Goal: Task Accomplishment & Management: Use online tool/utility

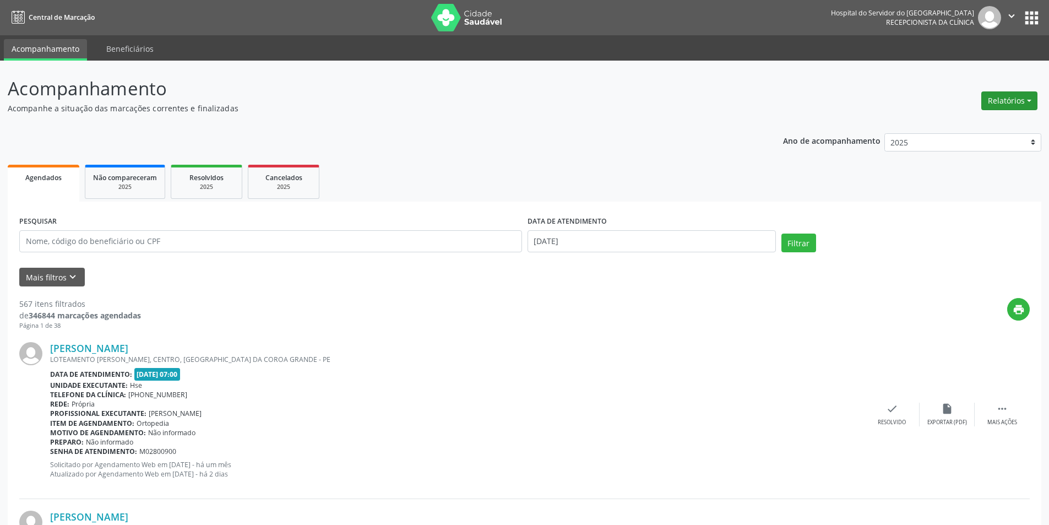
click at [1001, 101] on button "Relatórios" at bounding box center [1009, 100] width 56 height 19
click at [948, 127] on link "Agendamentos" at bounding box center [979, 124] width 118 height 15
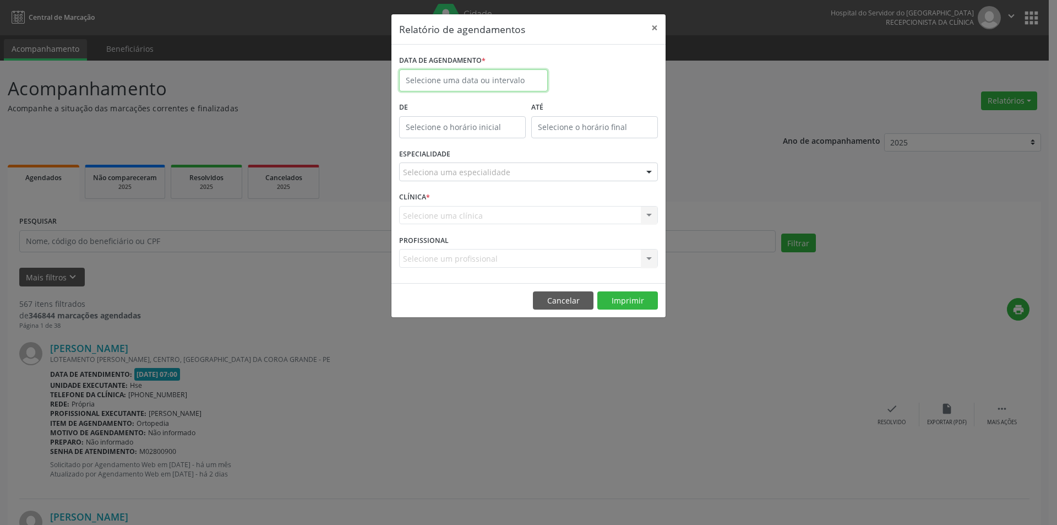
drag, startPoint x: 427, startPoint y: 80, endPoint x: 425, endPoint y: 86, distance: 5.7
click at [425, 86] on body "Central de Marcação Hospital do Servidor do [GEOGRAPHIC_DATA] Recepcionista da …" at bounding box center [528, 262] width 1057 height 525
click at [509, 202] on span "21" at bounding box center [507, 203] width 21 height 21
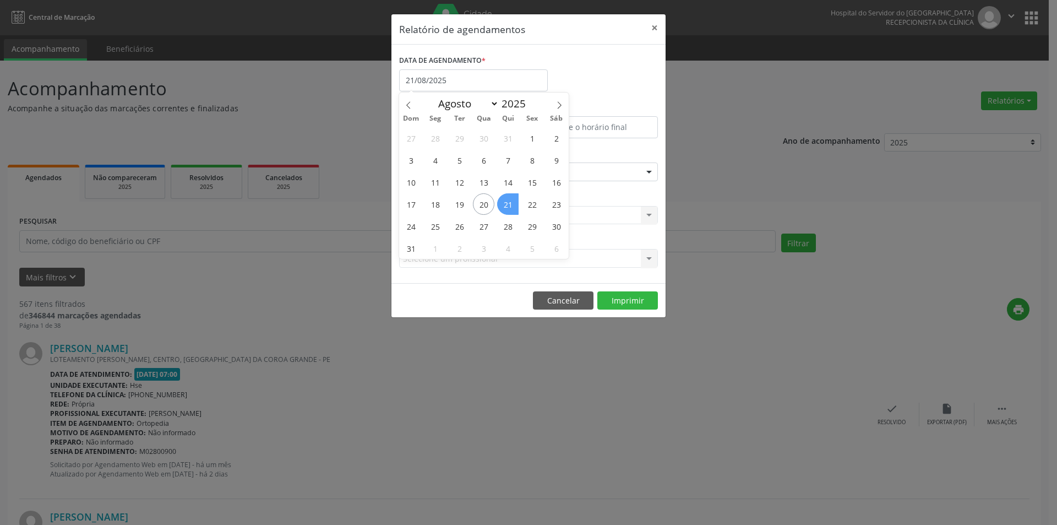
click at [509, 202] on span "21" at bounding box center [507, 203] width 21 height 21
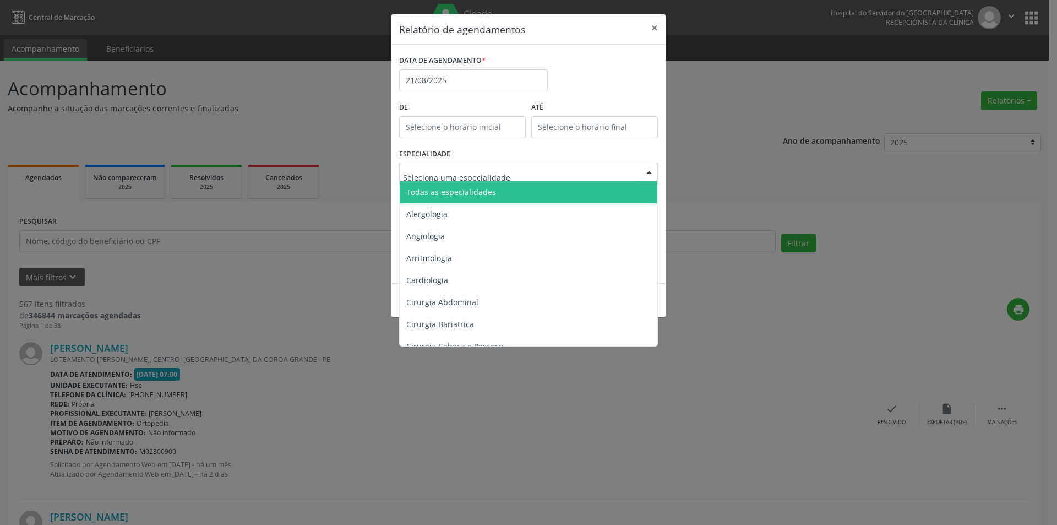
click at [452, 192] on span "Todas as especialidades" at bounding box center [451, 192] width 90 height 10
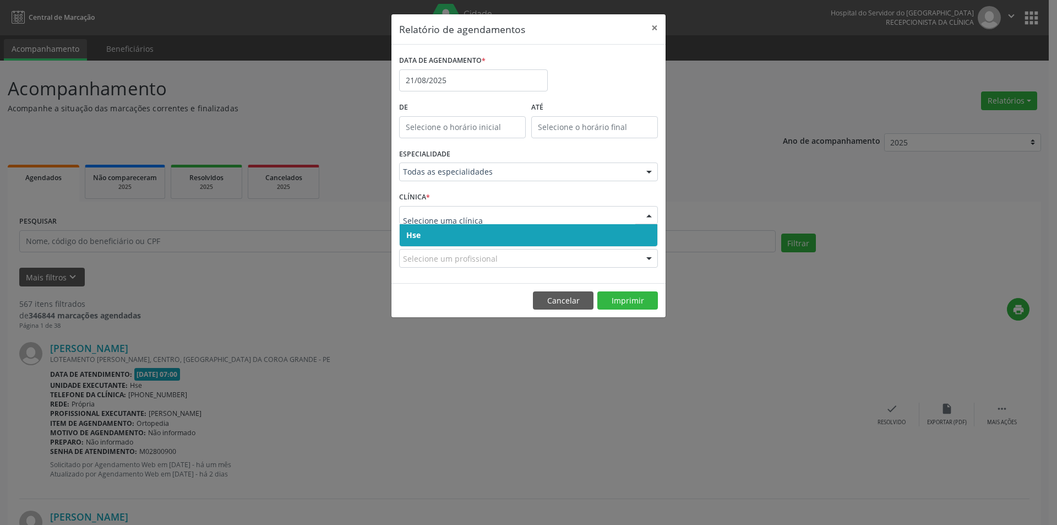
click at [459, 235] on span "Hse" at bounding box center [529, 235] width 258 height 22
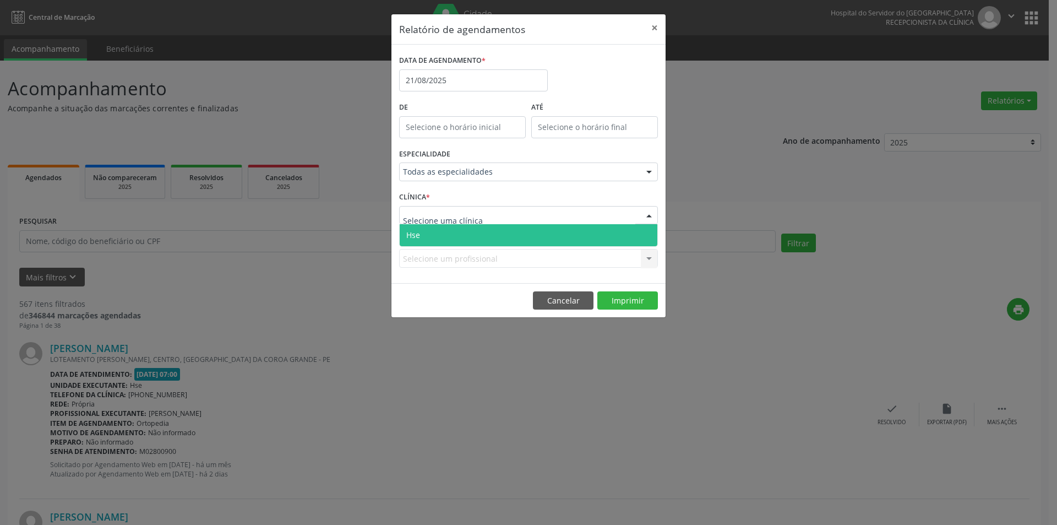
click at [465, 239] on span "Hse" at bounding box center [529, 235] width 258 height 22
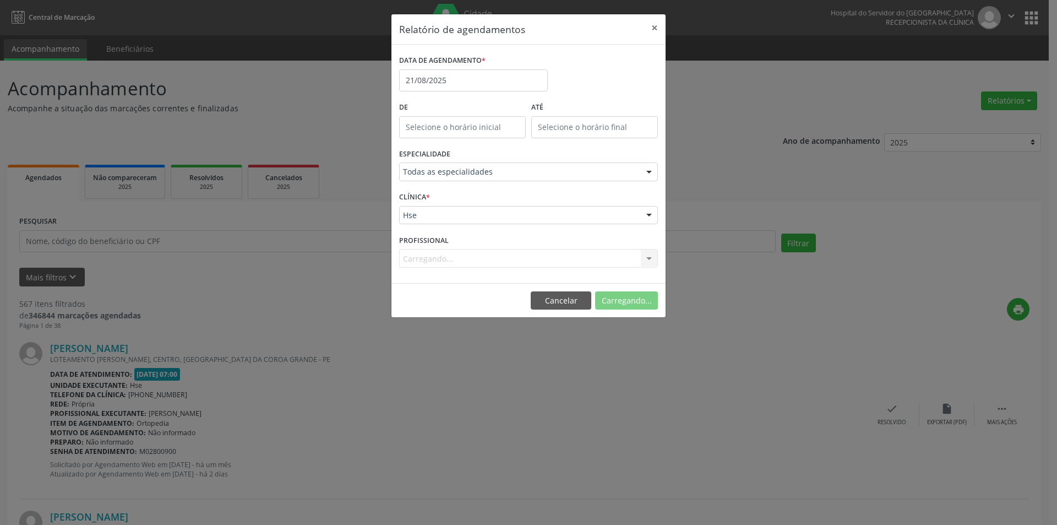
click at [444, 260] on div "Carregando... Nenhum resultado encontrado para: " " Não há nenhuma opção para s…" at bounding box center [528, 258] width 259 height 19
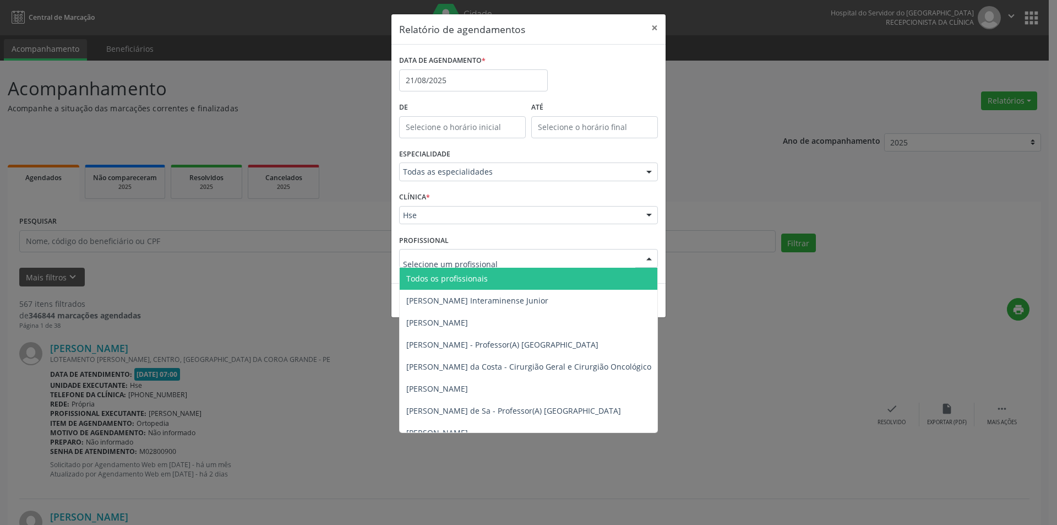
drag, startPoint x: 437, startPoint y: 278, endPoint x: 459, endPoint y: 295, distance: 28.2
click at [438, 279] on span "Todos os profissionais" at bounding box center [447, 278] width 82 height 10
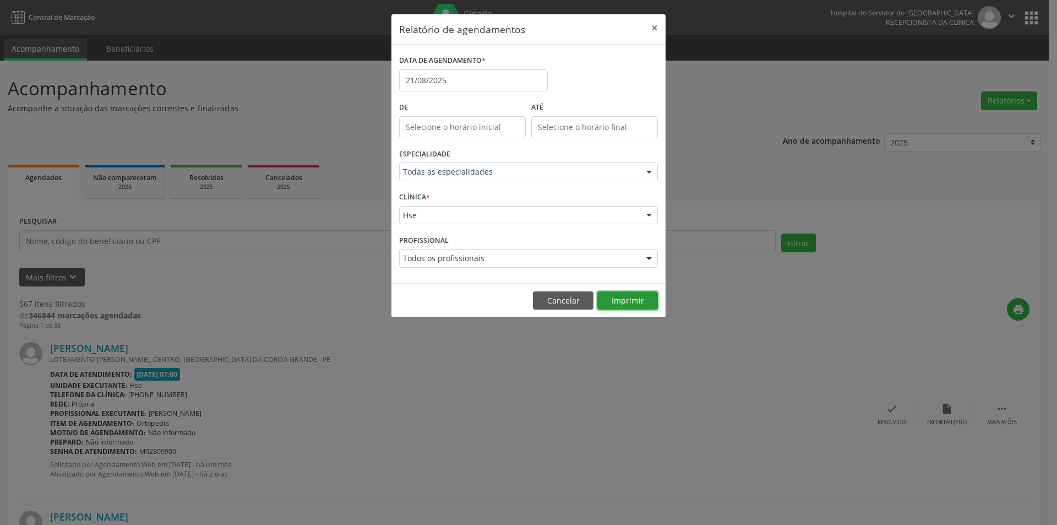
click at [632, 297] on button "Imprimir" at bounding box center [628, 300] width 61 height 19
